Goal: Information Seeking & Learning: Learn about a topic

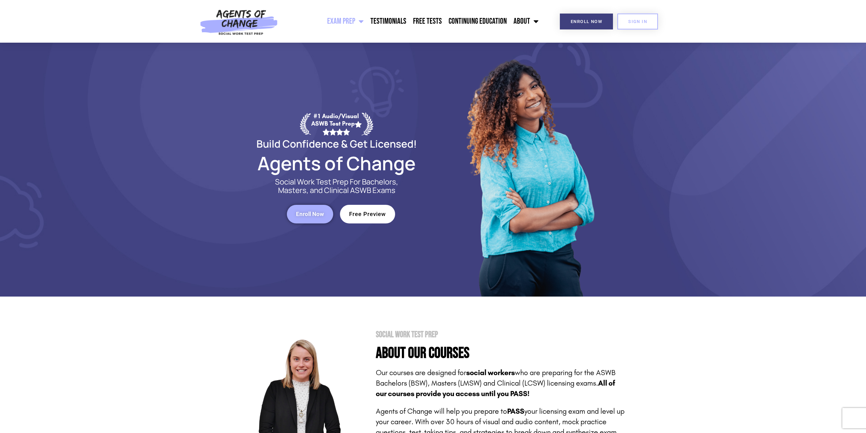
click at [372, 214] on span "Free Preview" at bounding box center [367, 214] width 37 height 6
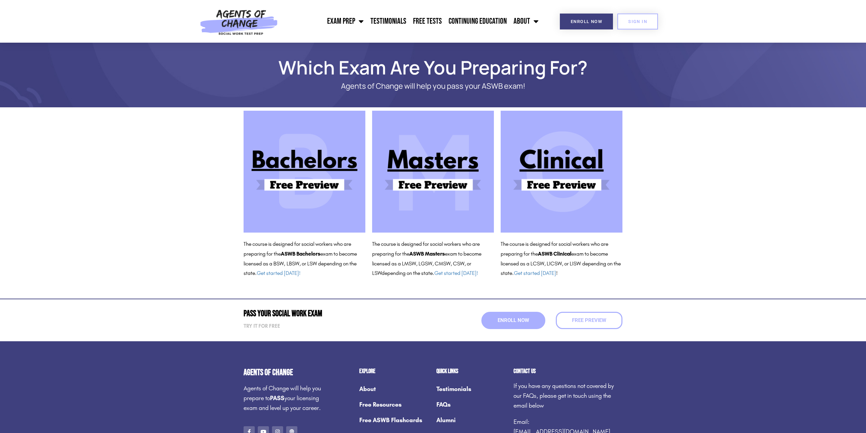
click at [540, 186] on img at bounding box center [562, 172] width 122 height 122
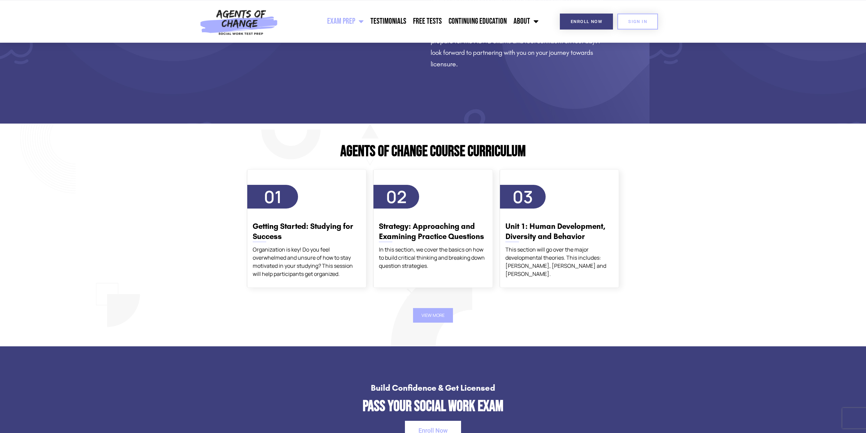
scroll to position [690, 0]
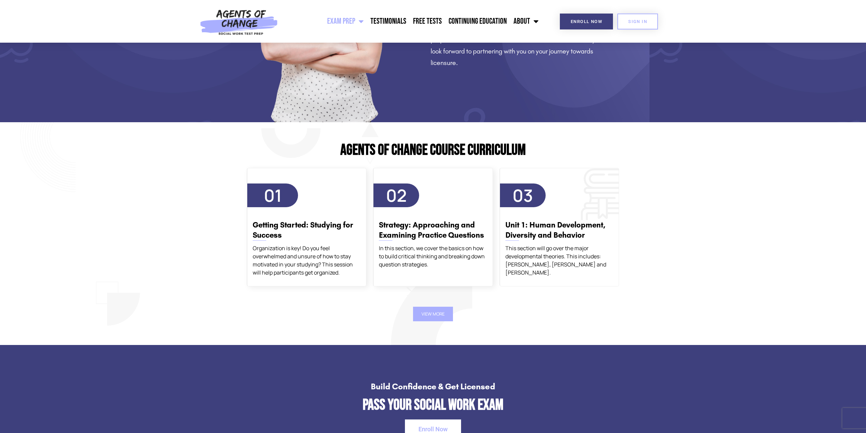
click at [514, 195] on span "03" at bounding box center [523, 195] width 21 height 23
click at [548, 237] on h3 "Unit 1: Human Development, Diversity and Behavior" at bounding box center [560, 230] width 108 height 20
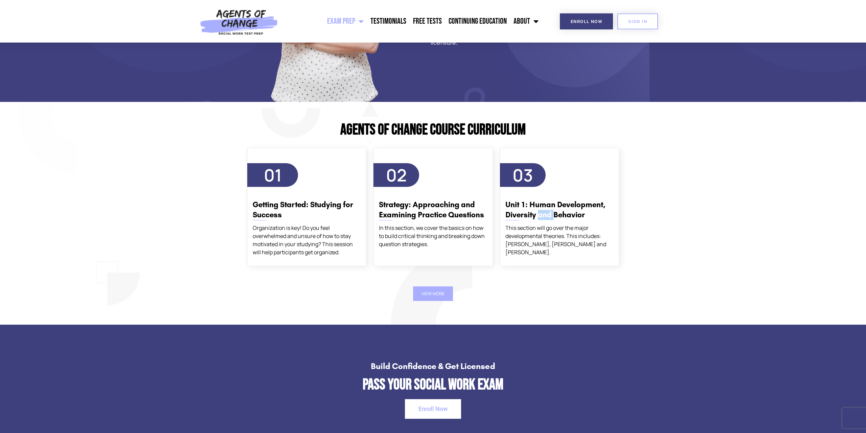
scroll to position [725, 0]
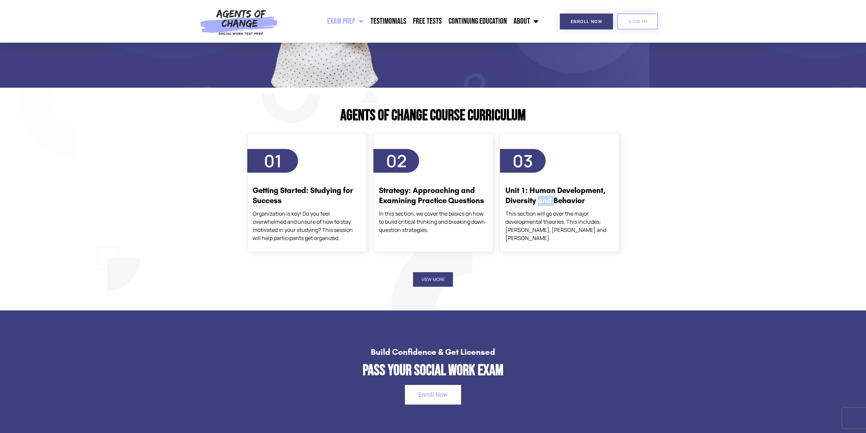
click at [425, 279] on button "View More" at bounding box center [433, 279] width 40 height 15
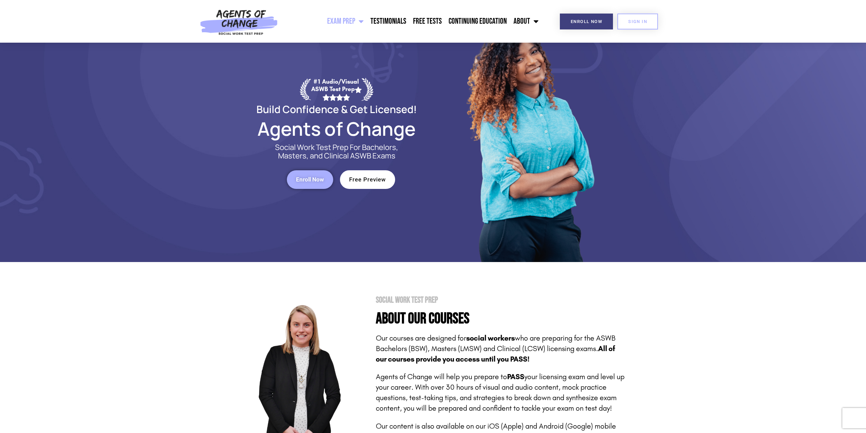
scroll to position [0, 0]
